Goal: Navigation & Orientation: Find specific page/section

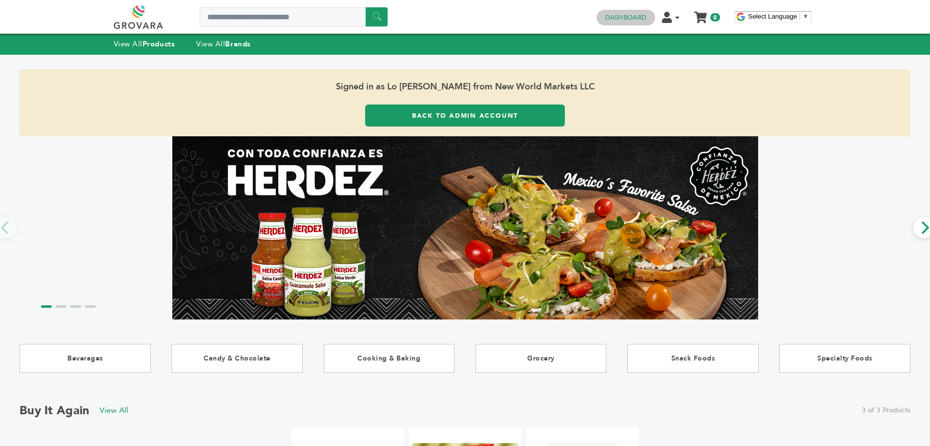
click at [629, 21] on link "Dashboard" at bounding box center [626, 17] width 41 height 9
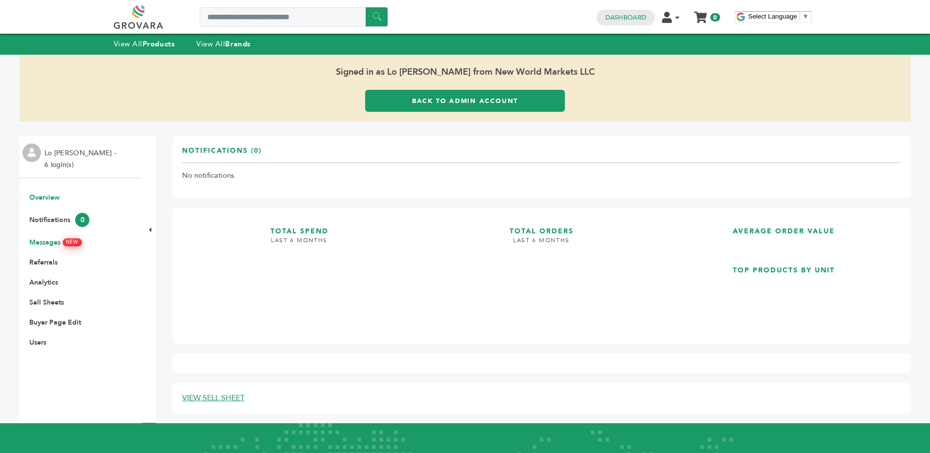
click at [37, 241] on link "Messages NEW" at bounding box center [55, 242] width 52 height 9
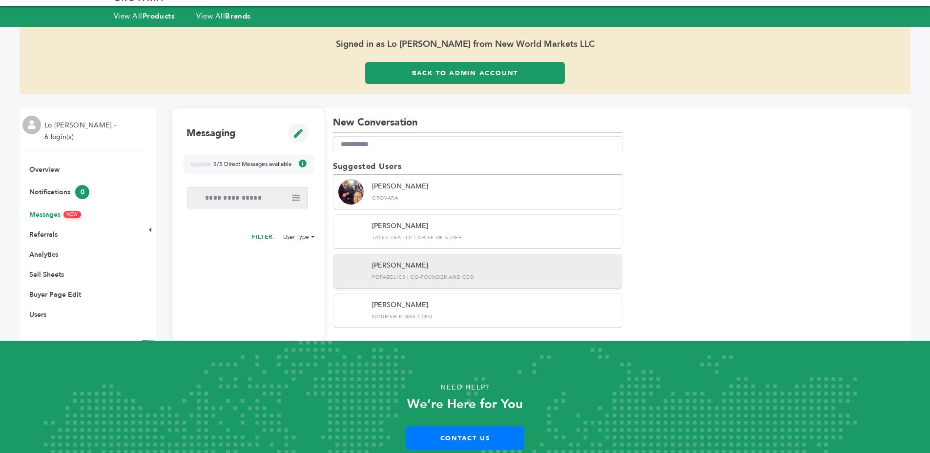
scroll to position [66, 0]
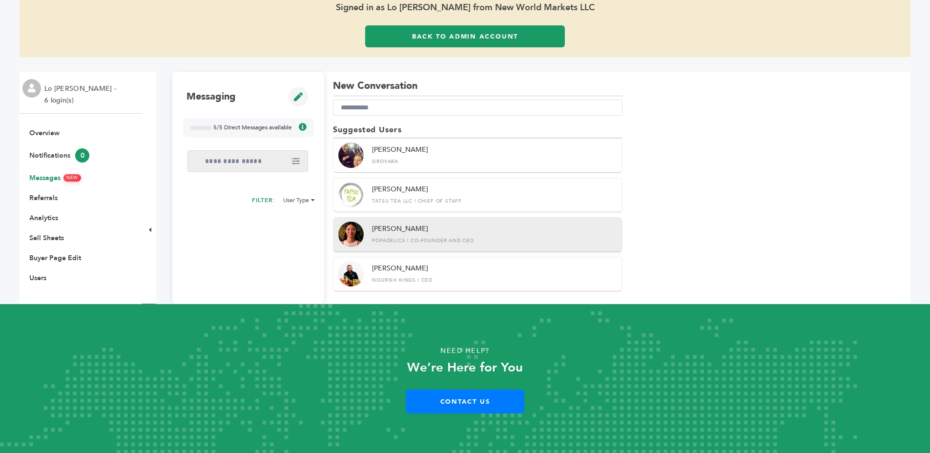
click at [451, 249] on div "Marilyn Yang Popadelics | Co-Founder and CEO" at bounding box center [478, 234] width 290 height 35
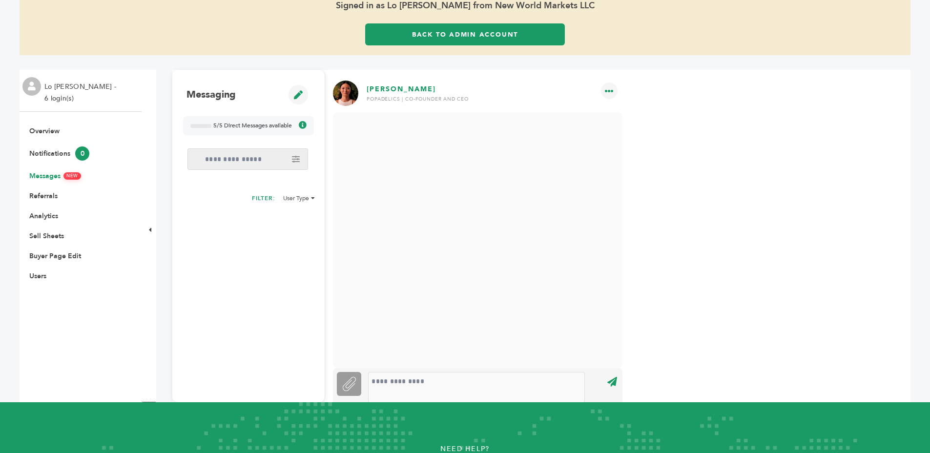
click at [446, 26] on link "Back to Admin Account" at bounding box center [465, 34] width 200 height 22
